Goal: Navigation & Orientation: Find specific page/section

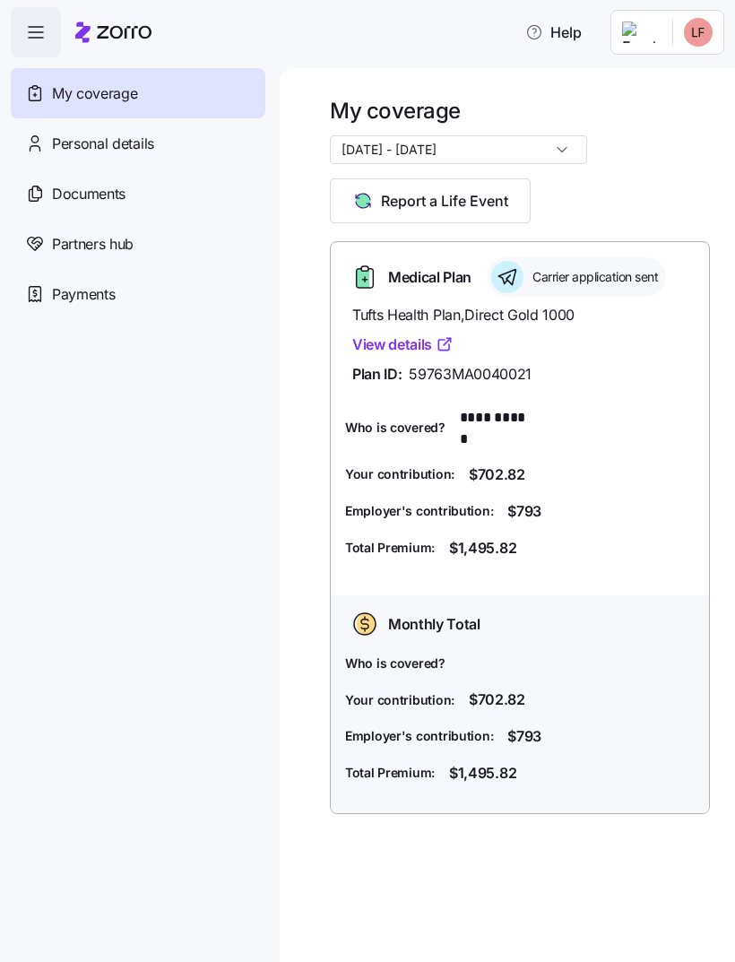
click at [381, 349] on link "View details" at bounding box center [402, 344] width 101 height 22
click at [526, 266] on div "Carrier application sent" at bounding box center [577, 276] width 178 height 39
click at [612, 270] on span "Carrier application sent" at bounding box center [592, 277] width 131 height 18
click at [45, 47] on span "button" at bounding box center [36, 32] width 48 height 48
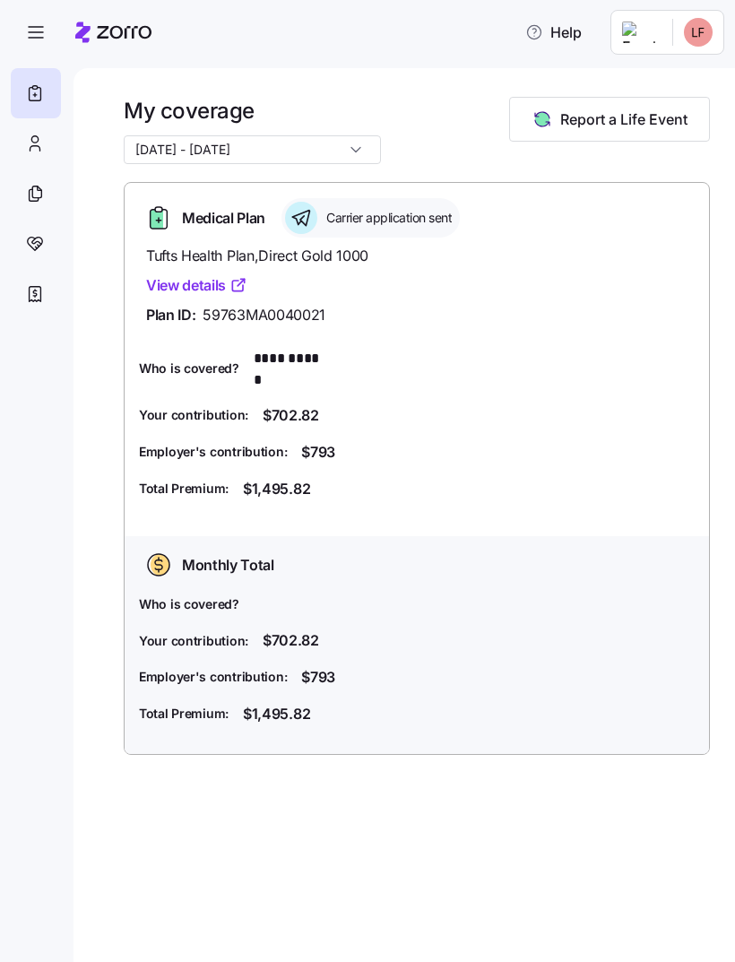
click at [315, 220] on icon at bounding box center [301, 218] width 32 height 32
click at [320, 230] on div "Carrier application sent" at bounding box center [370, 217] width 178 height 39
click at [32, 151] on icon at bounding box center [35, 144] width 20 height 22
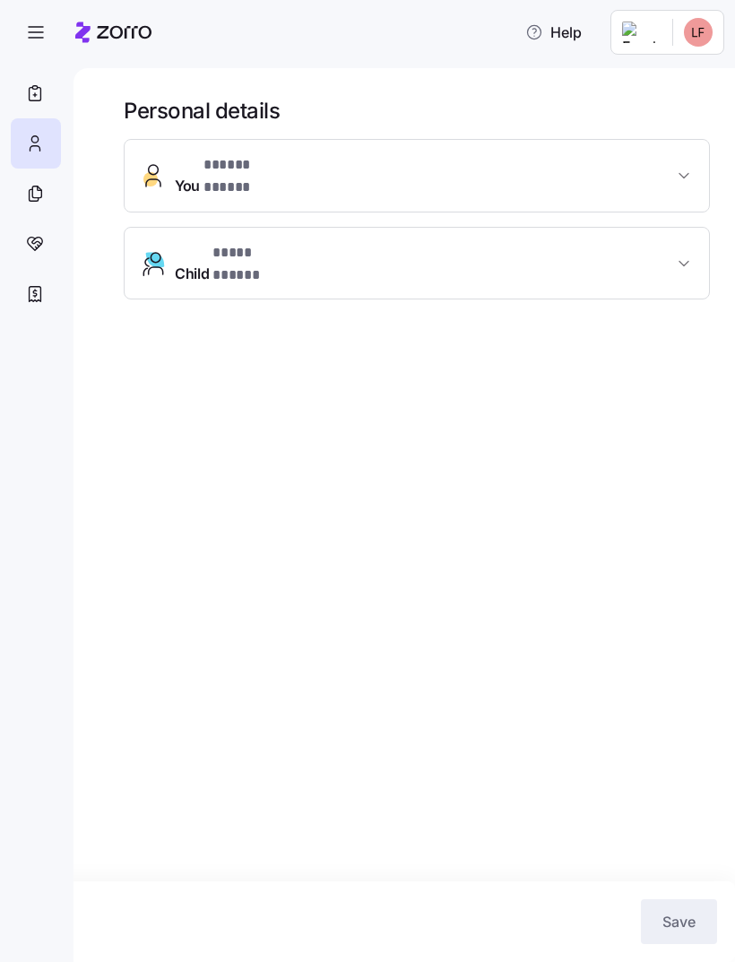
click at [213, 262] on button "Child * **** ***** *" at bounding box center [417, 264] width 584 height 72
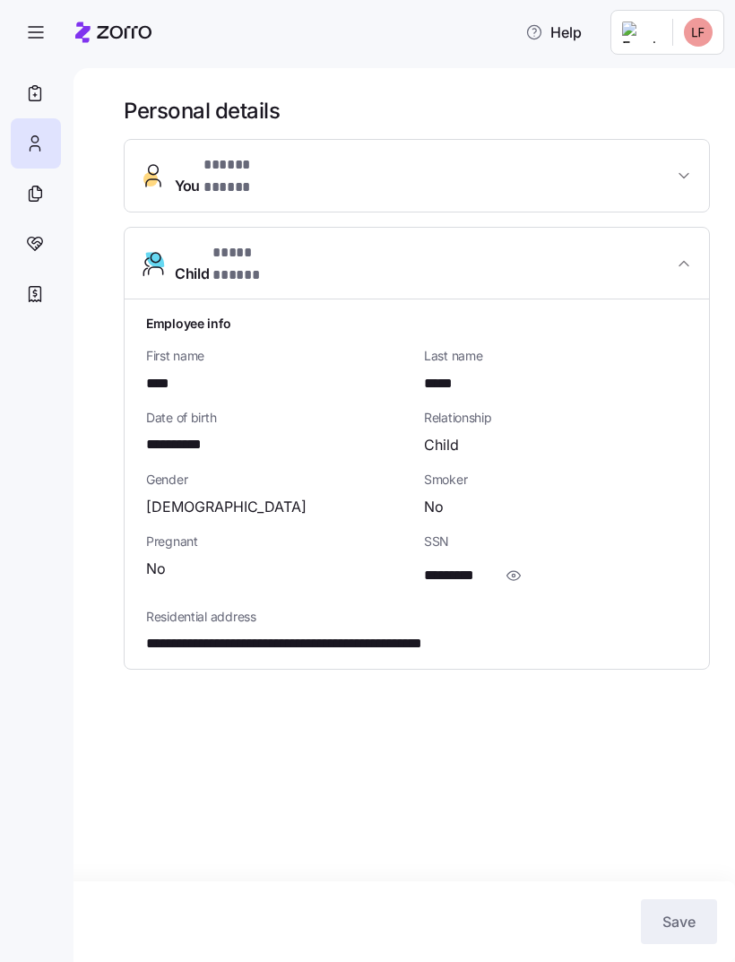
click at [682, 255] on icon "button" at bounding box center [684, 264] width 18 height 18
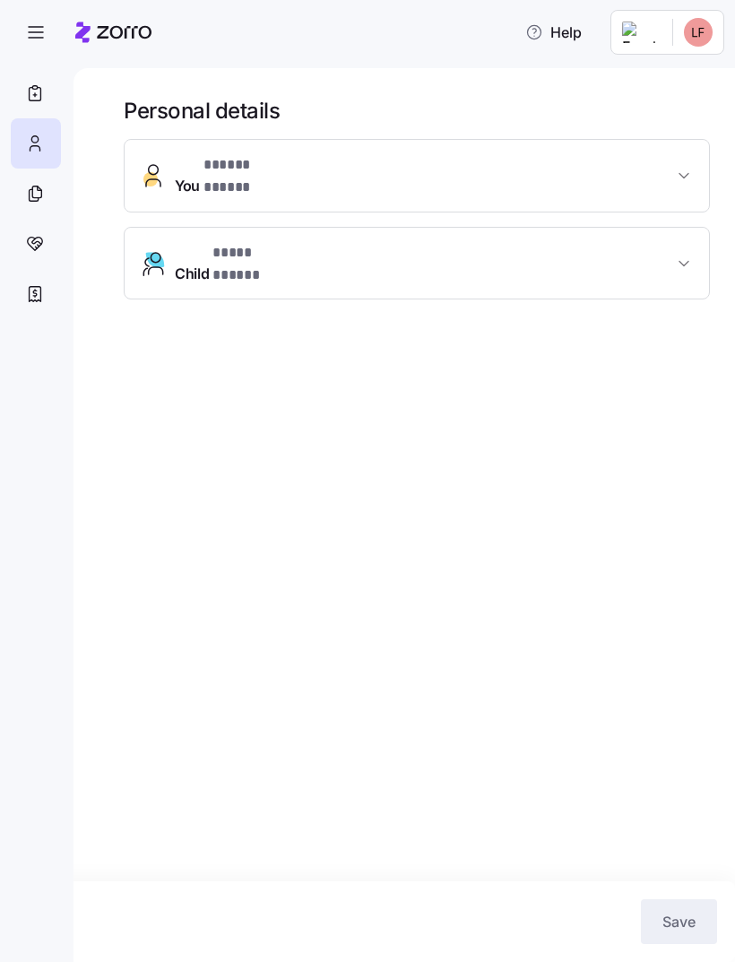
click at [30, 197] on icon at bounding box center [35, 194] width 20 height 22
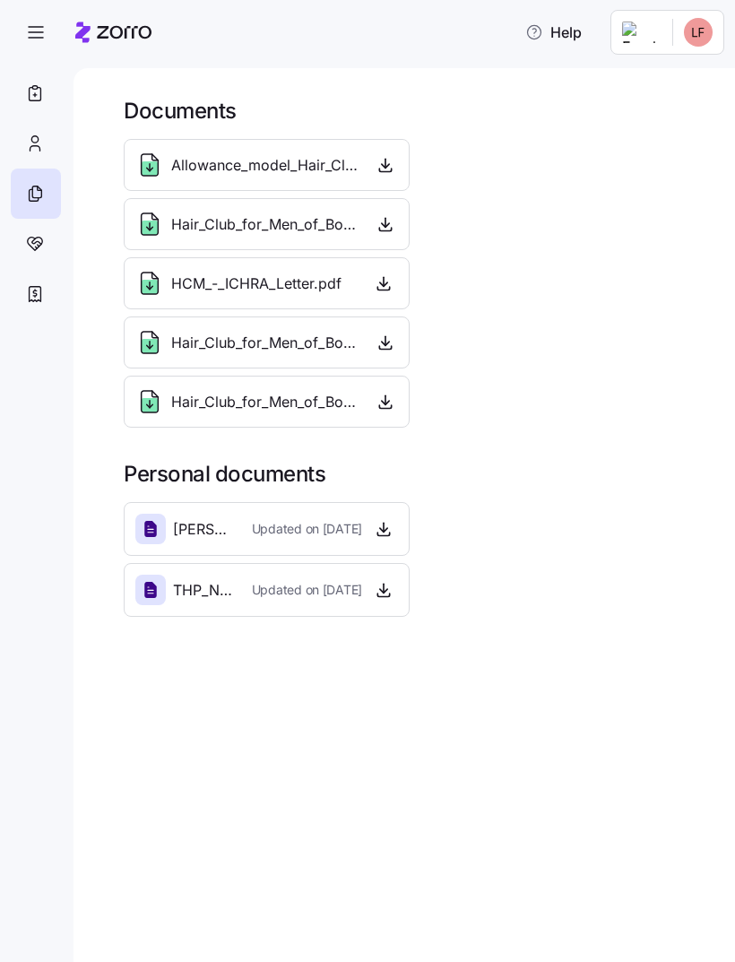
click at [47, 251] on div at bounding box center [36, 244] width 50 height 50
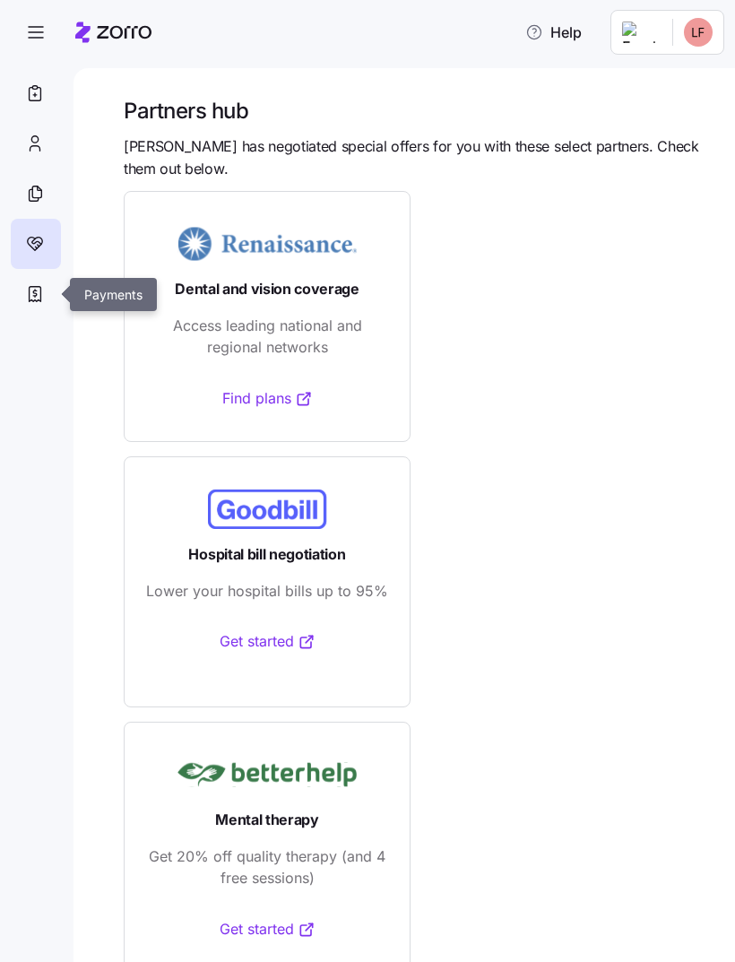
click at [31, 292] on icon at bounding box center [35, 294] width 20 height 22
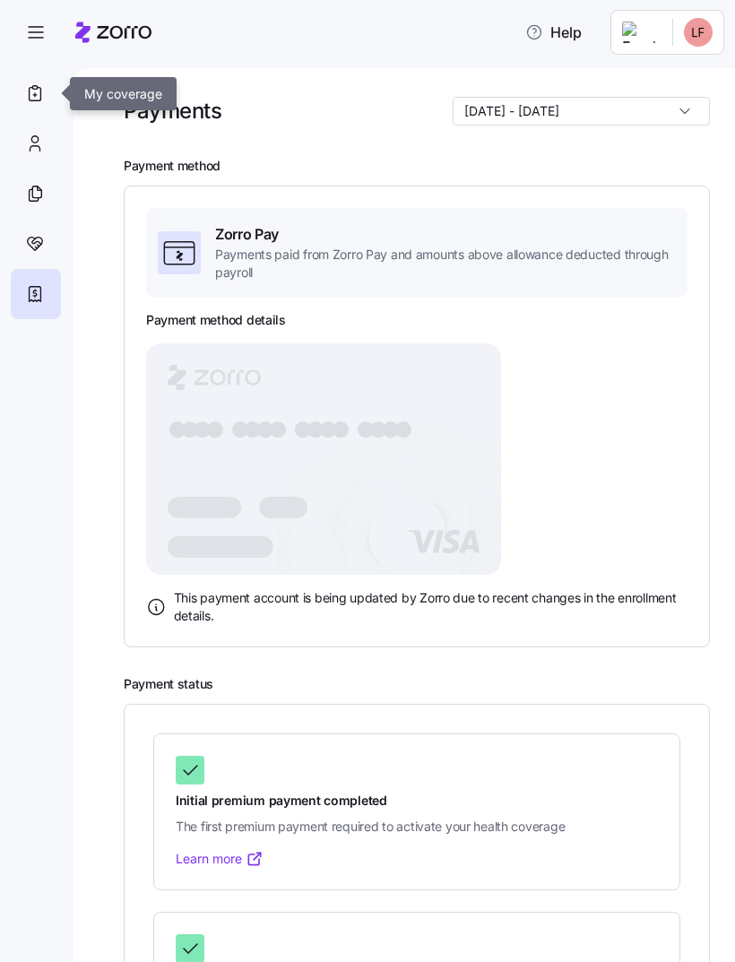
click at [47, 97] on div at bounding box center [36, 93] width 50 height 50
